Goal: Information Seeking & Learning: Understand process/instructions

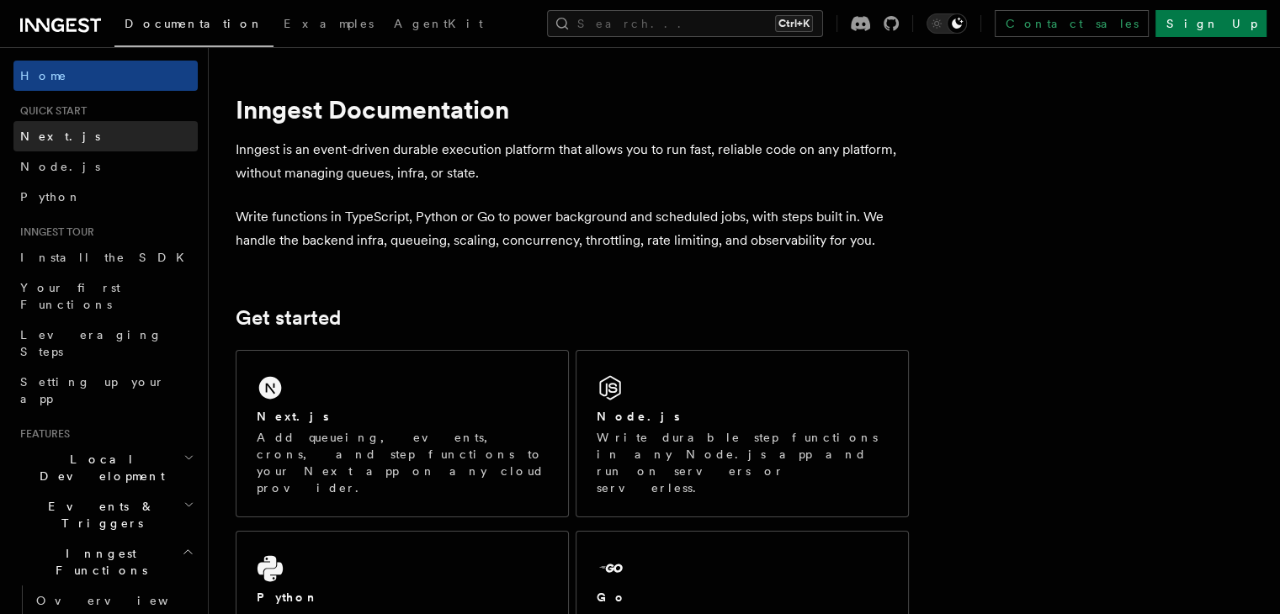
click at [162, 139] on link "Next.js" at bounding box center [105, 136] width 184 height 30
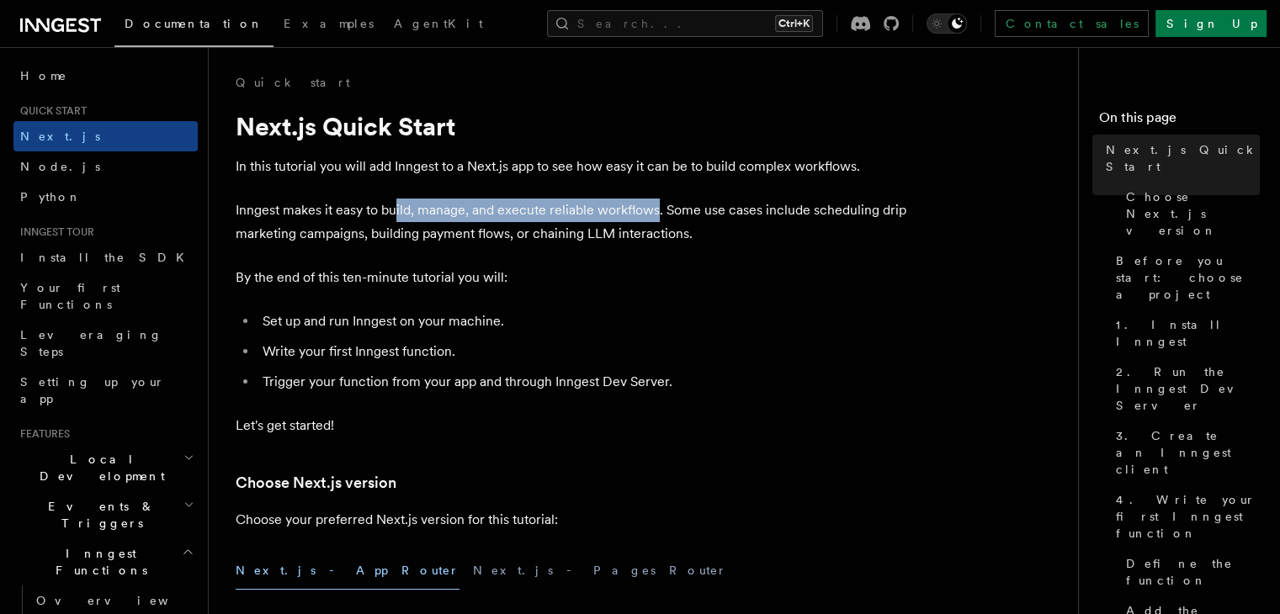
drag, startPoint x: 394, startPoint y: 212, endPoint x: 656, endPoint y: 199, distance: 262.9
click at [656, 199] on p "Inngest makes it easy to build, manage, and execute reliable workflows. Some us…" at bounding box center [572, 222] width 673 height 47
drag, startPoint x: 656, startPoint y: 199, endPoint x: 576, endPoint y: 197, distance: 80.8
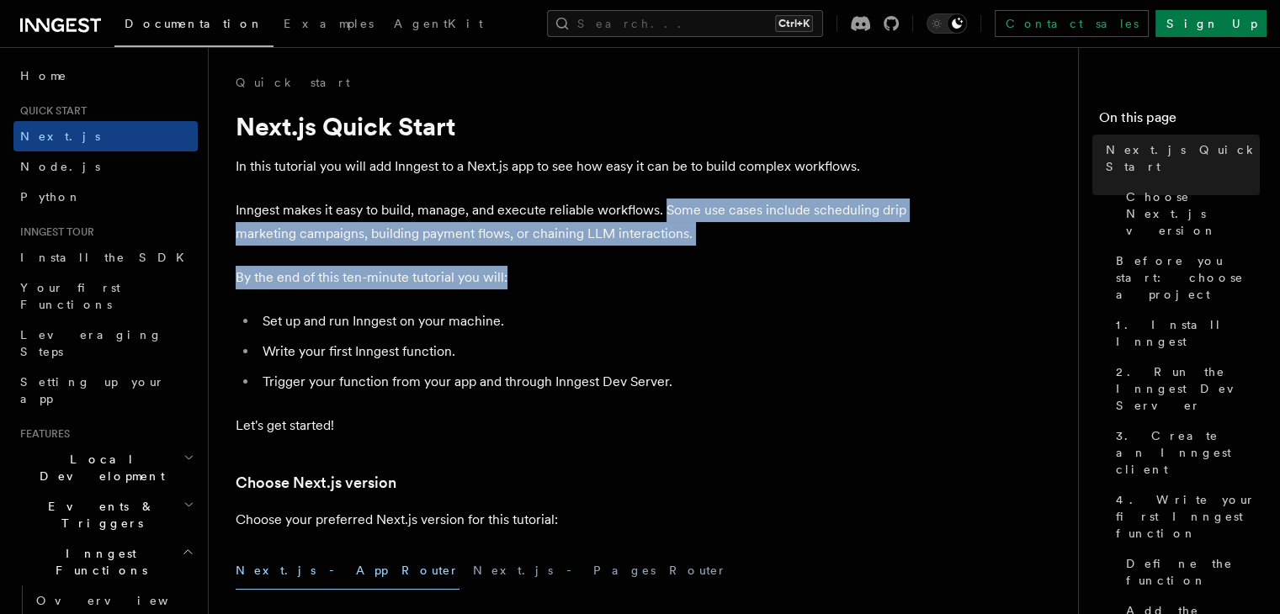
drag, startPoint x: 667, startPoint y: 216, endPoint x: 606, endPoint y: 252, distance: 70.6
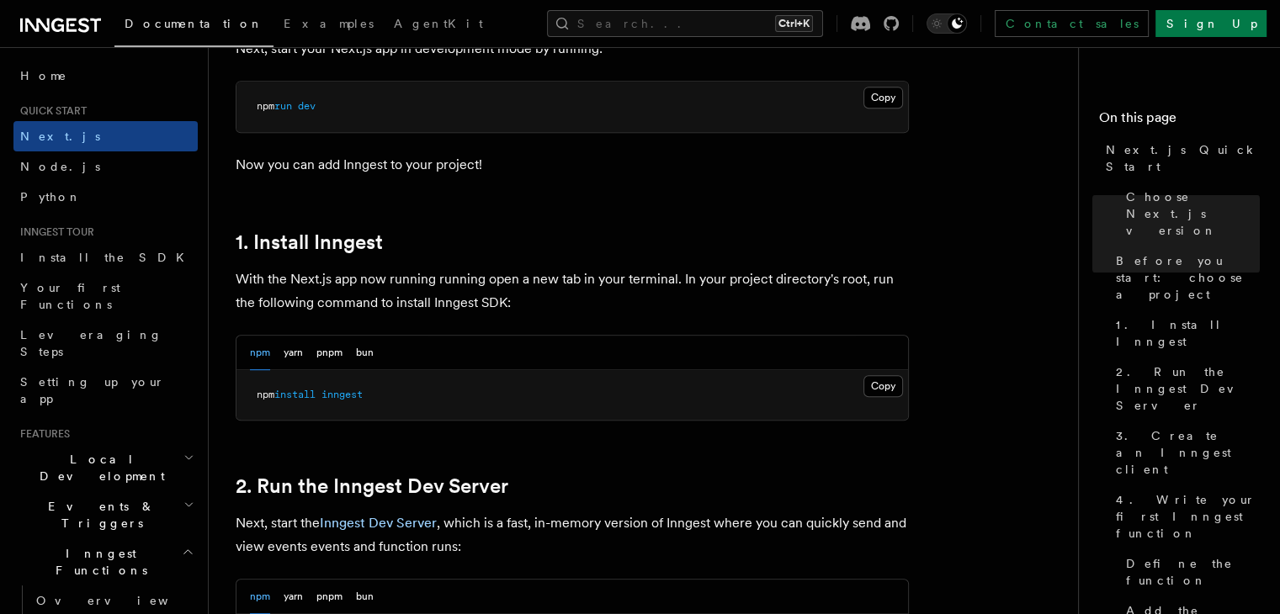
scroll to position [780, 0]
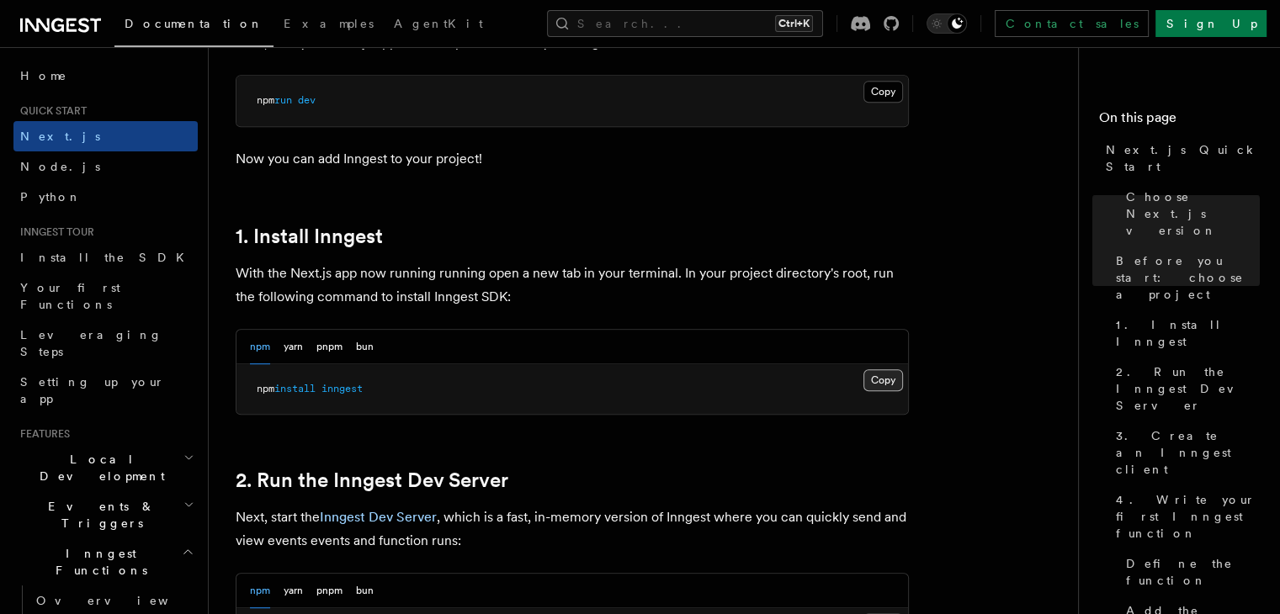
click at [889, 376] on button "Copy Copied" at bounding box center [884, 380] width 40 height 22
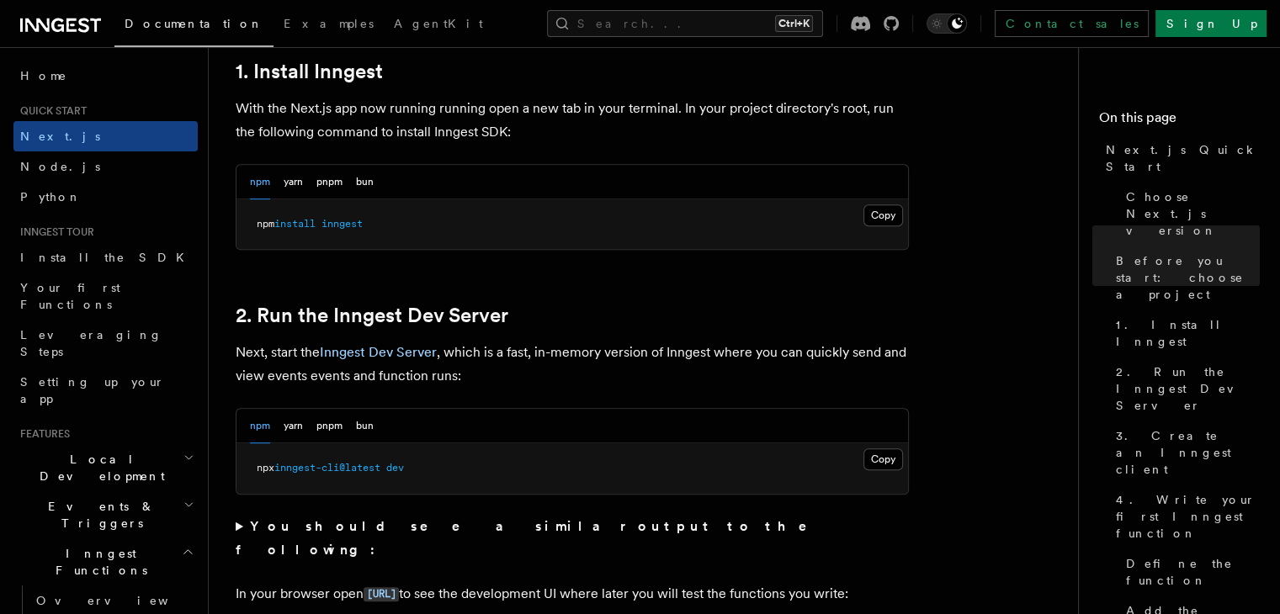
scroll to position [946, 0]
click at [890, 465] on button "Copy Copied" at bounding box center [884, 459] width 40 height 22
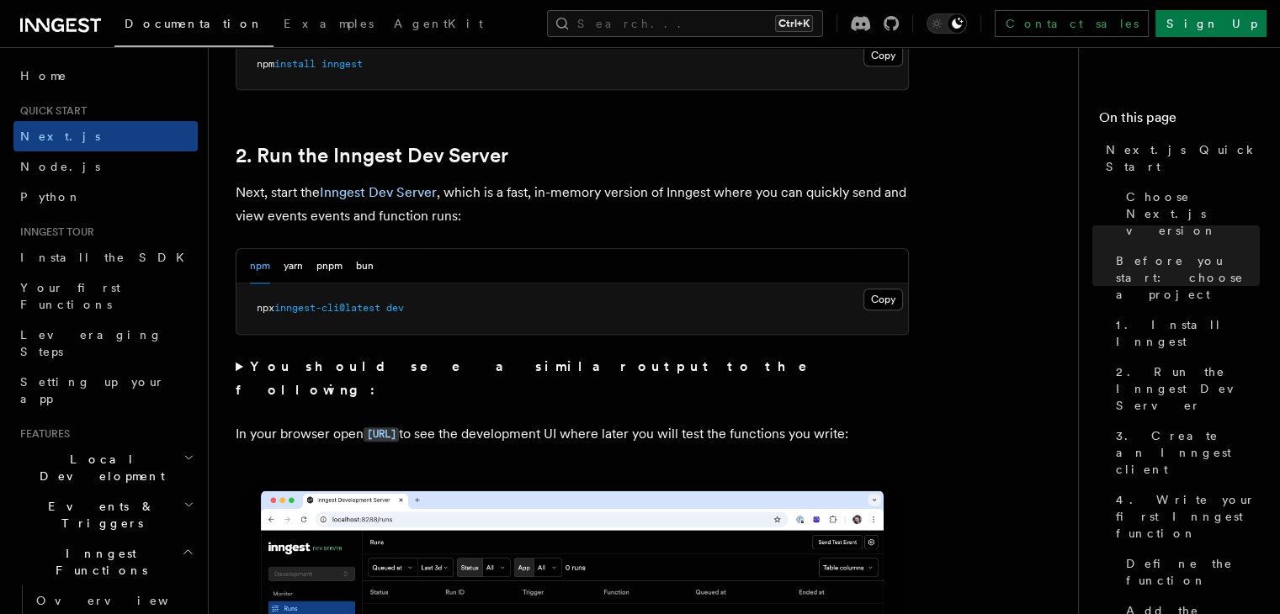
scroll to position [1145, 0]
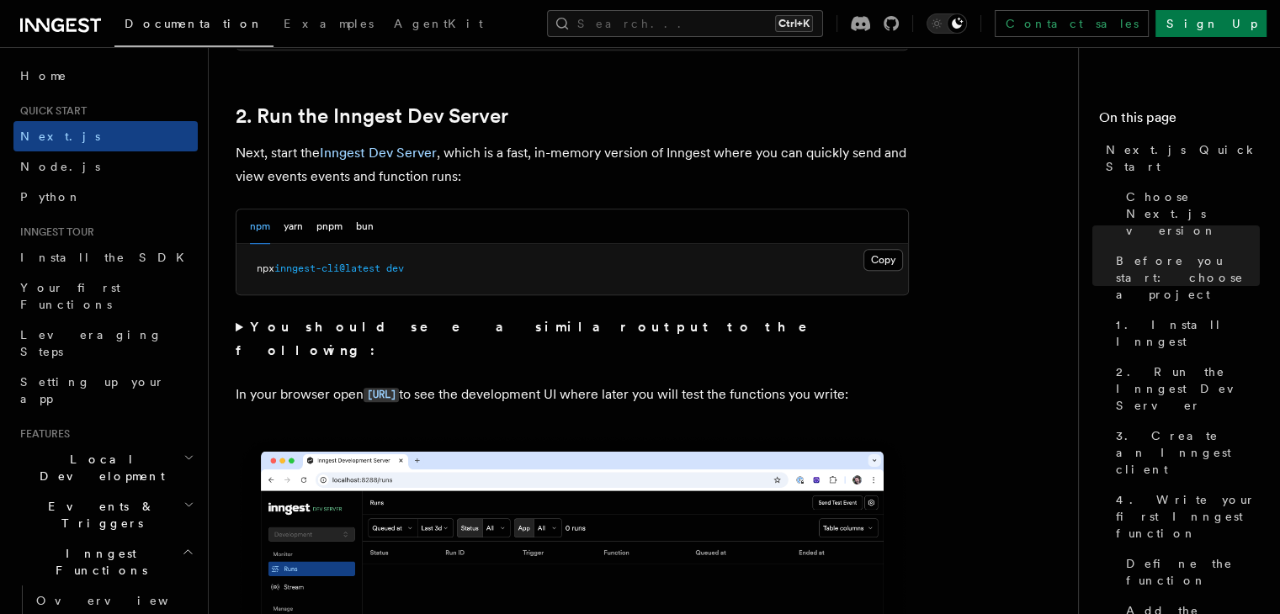
click at [237, 324] on summary "You should see a similar output to the following:" at bounding box center [572, 339] width 673 height 47
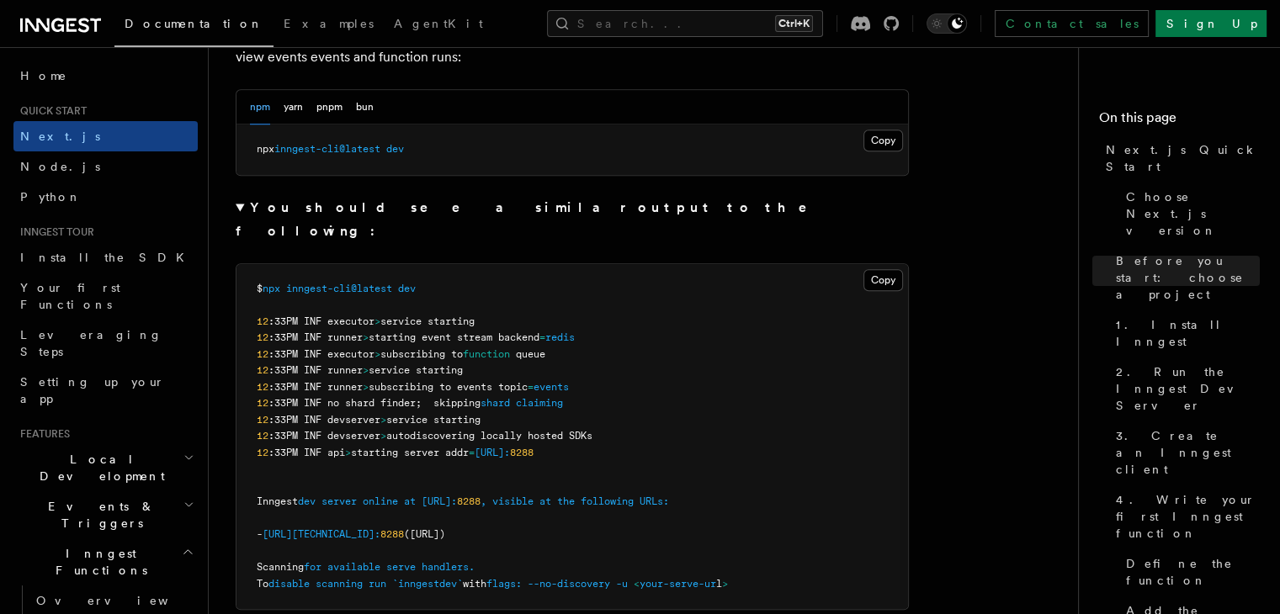
scroll to position [1341, 0]
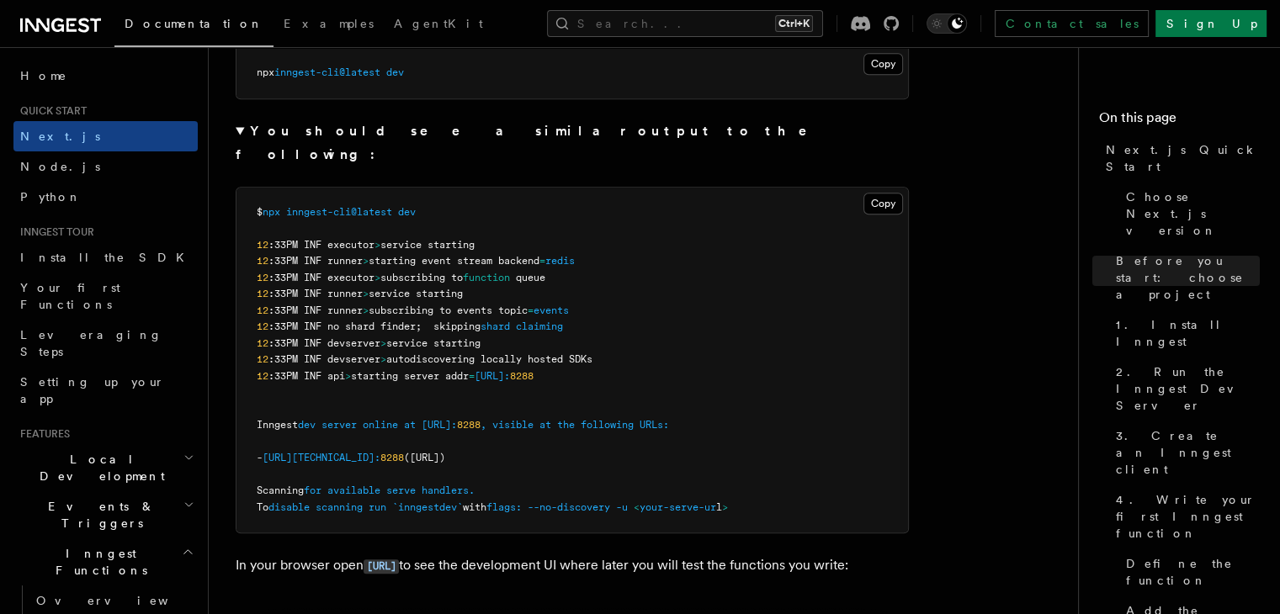
click at [242, 131] on summary "You should see a similar output to the following:" at bounding box center [572, 143] width 673 height 47
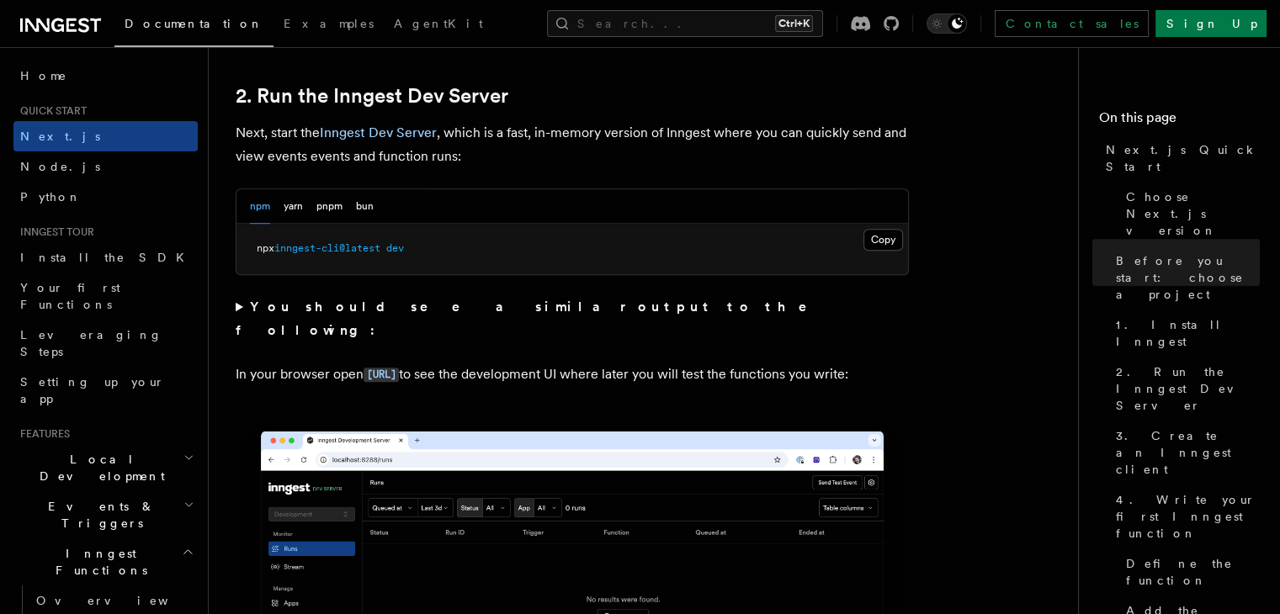
scroll to position [1185, 0]
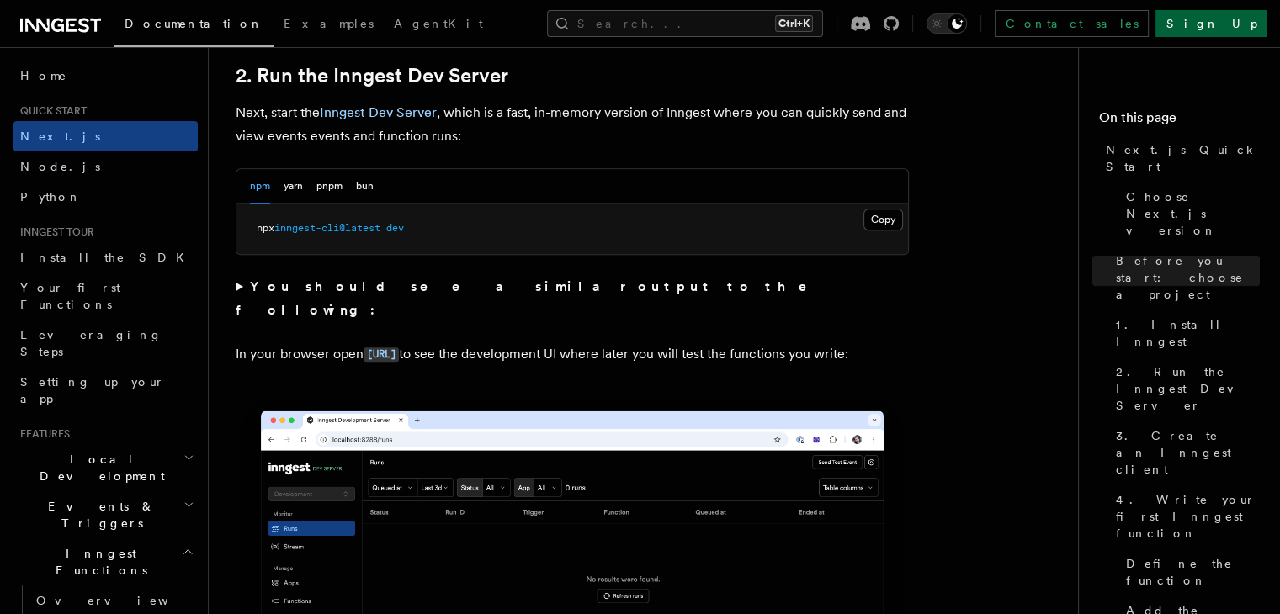
click at [1230, 15] on link "Sign Up" at bounding box center [1211, 23] width 111 height 27
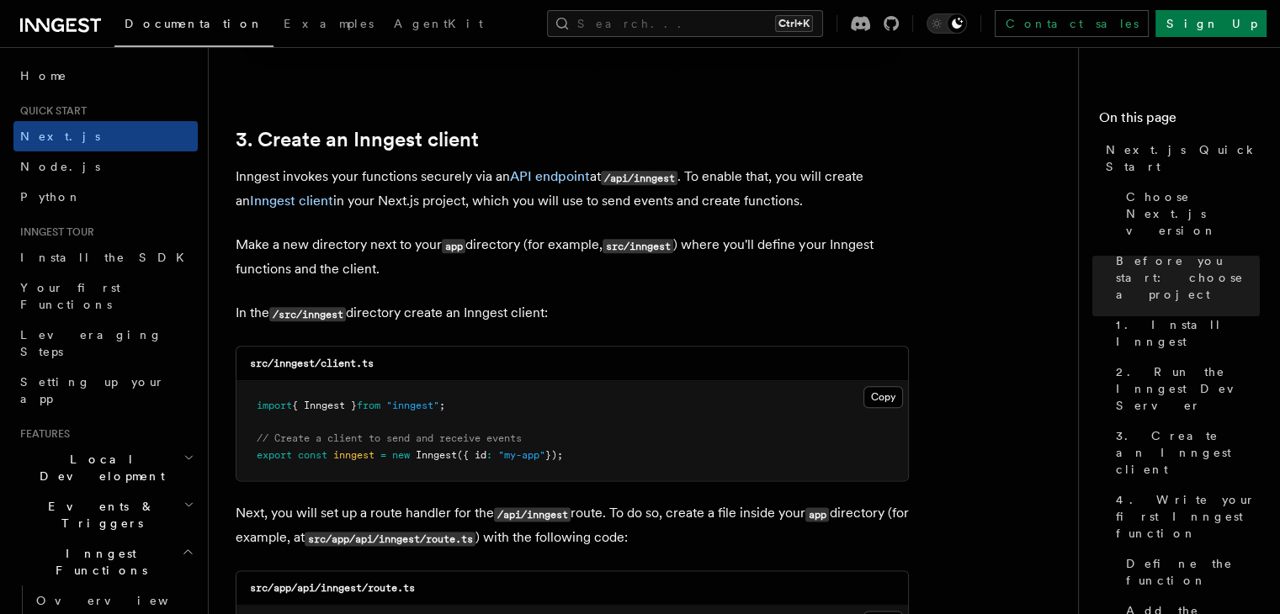
scroll to position [1965, 0]
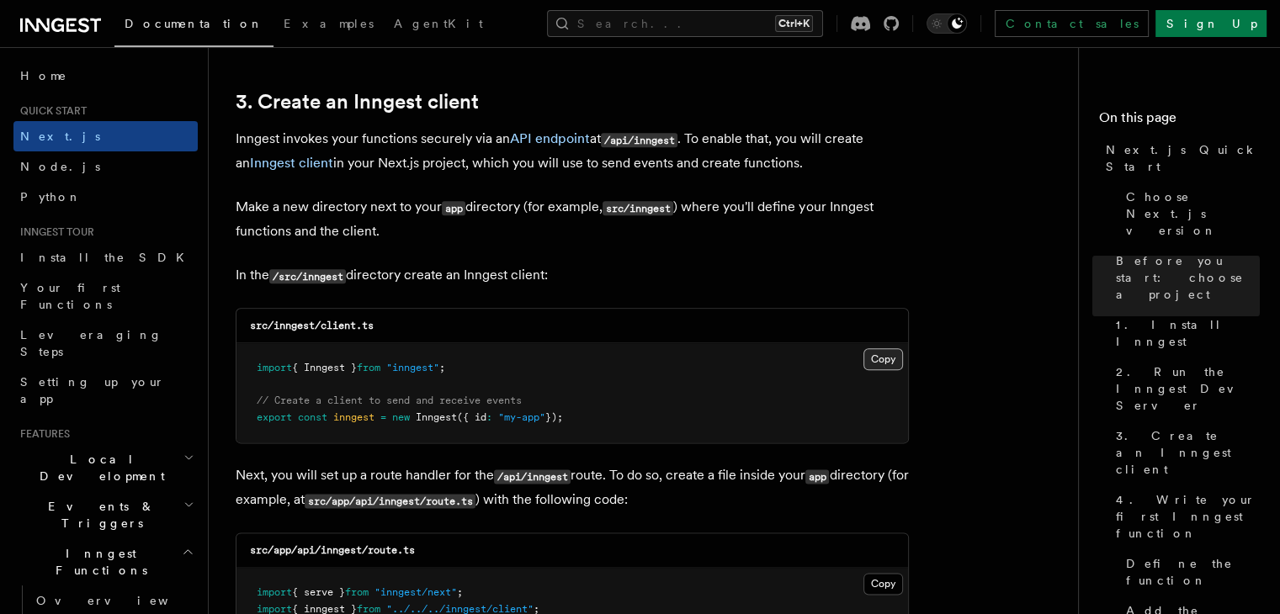
click at [879, 359] on button "Copy Copied" at bounding box center [884, 359] width 40 height 22
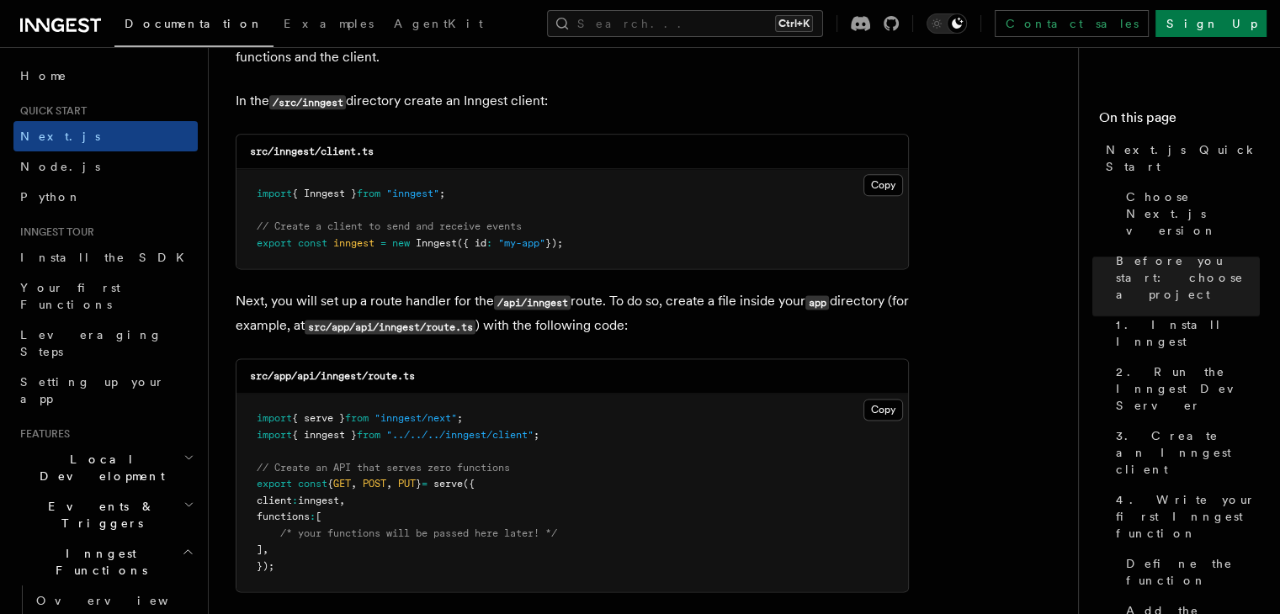
scroll to position [2174, 0]
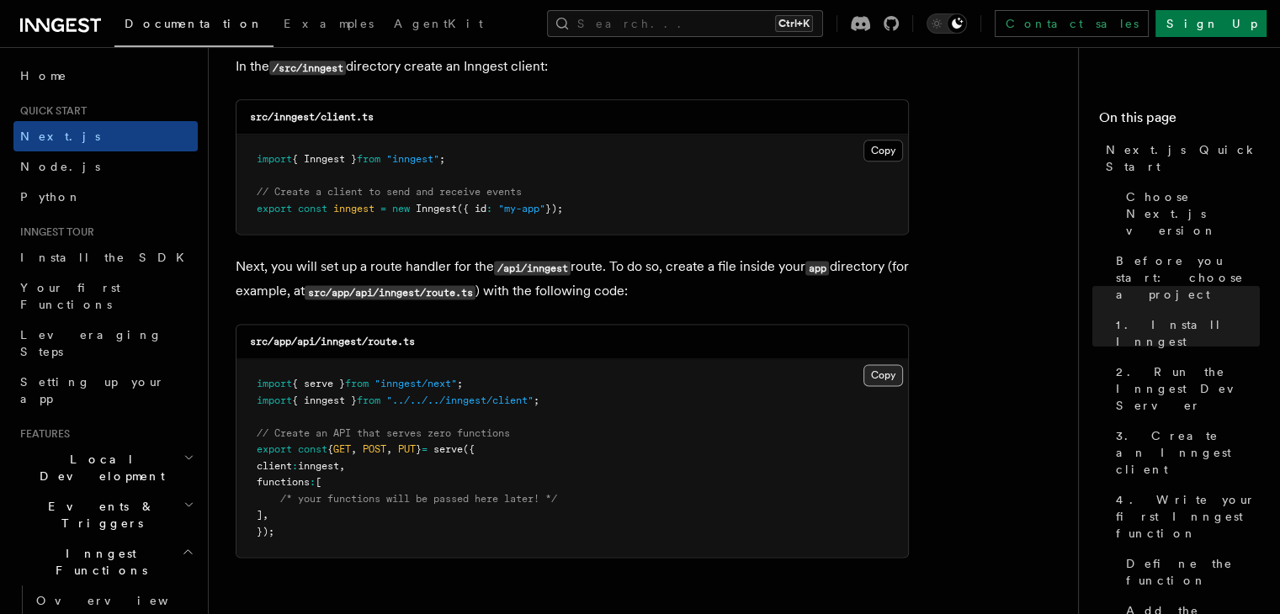
click at [876, 375] on button "Copy Copied" at bounding box center [884, 375] width 40 height 22
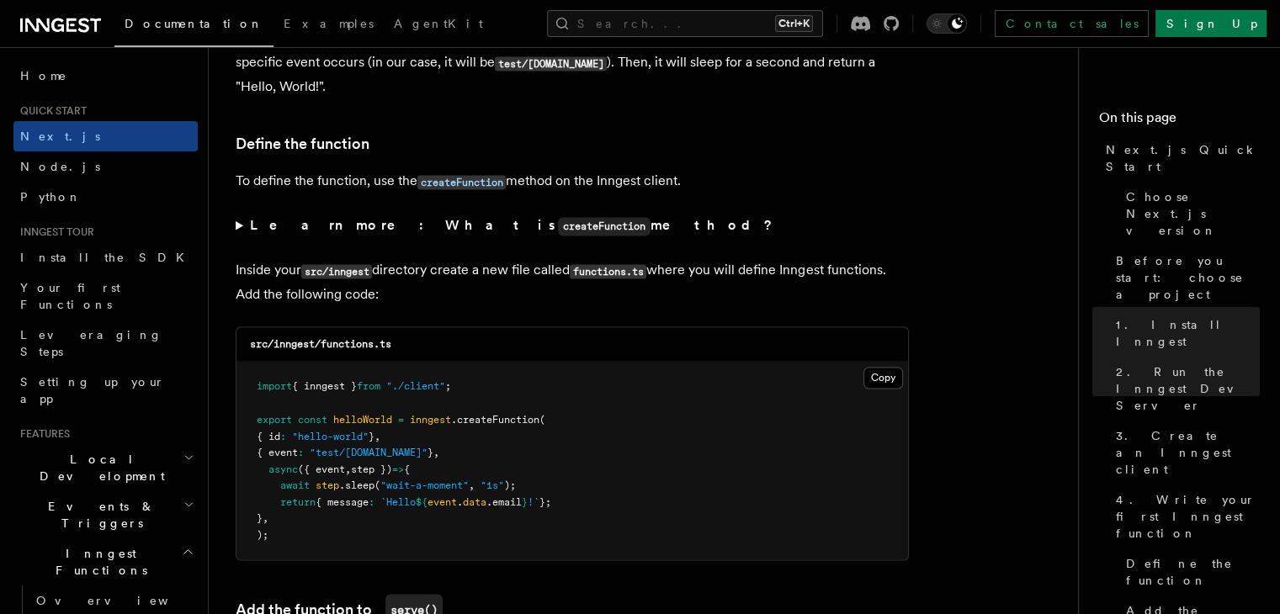
scroll to position [2823, 0]
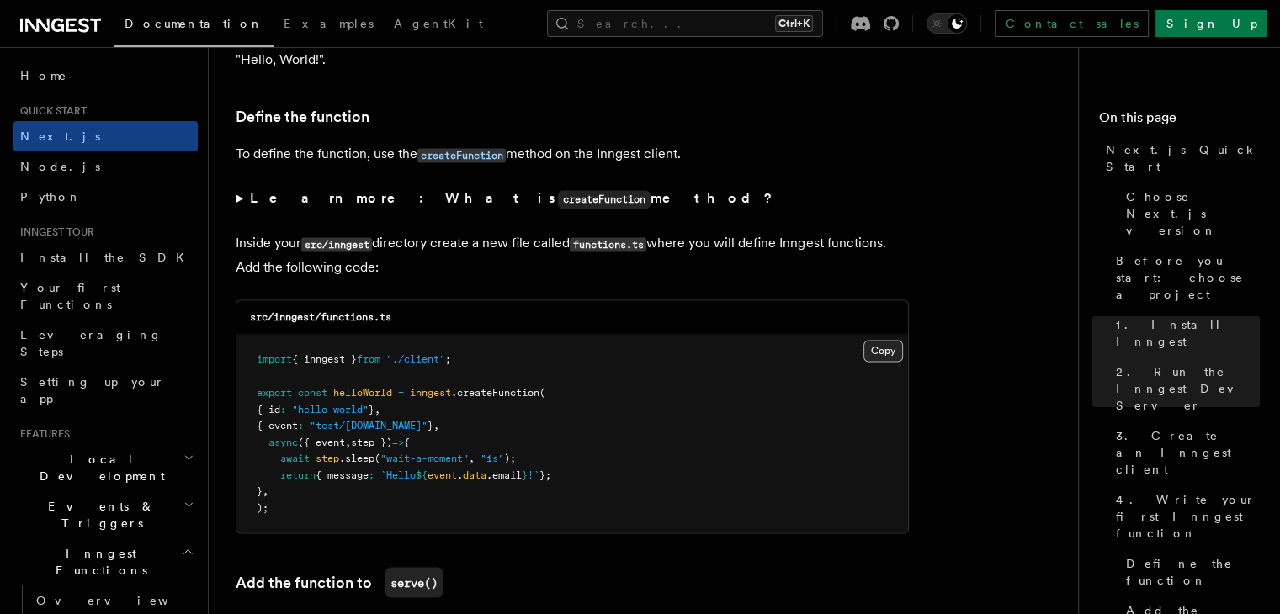
click at [888, 354] on button "Copy Copied" at bounding box center [884, 351] width 40 height 22
